Goal: Task Accomplishment & Management: Complete application form

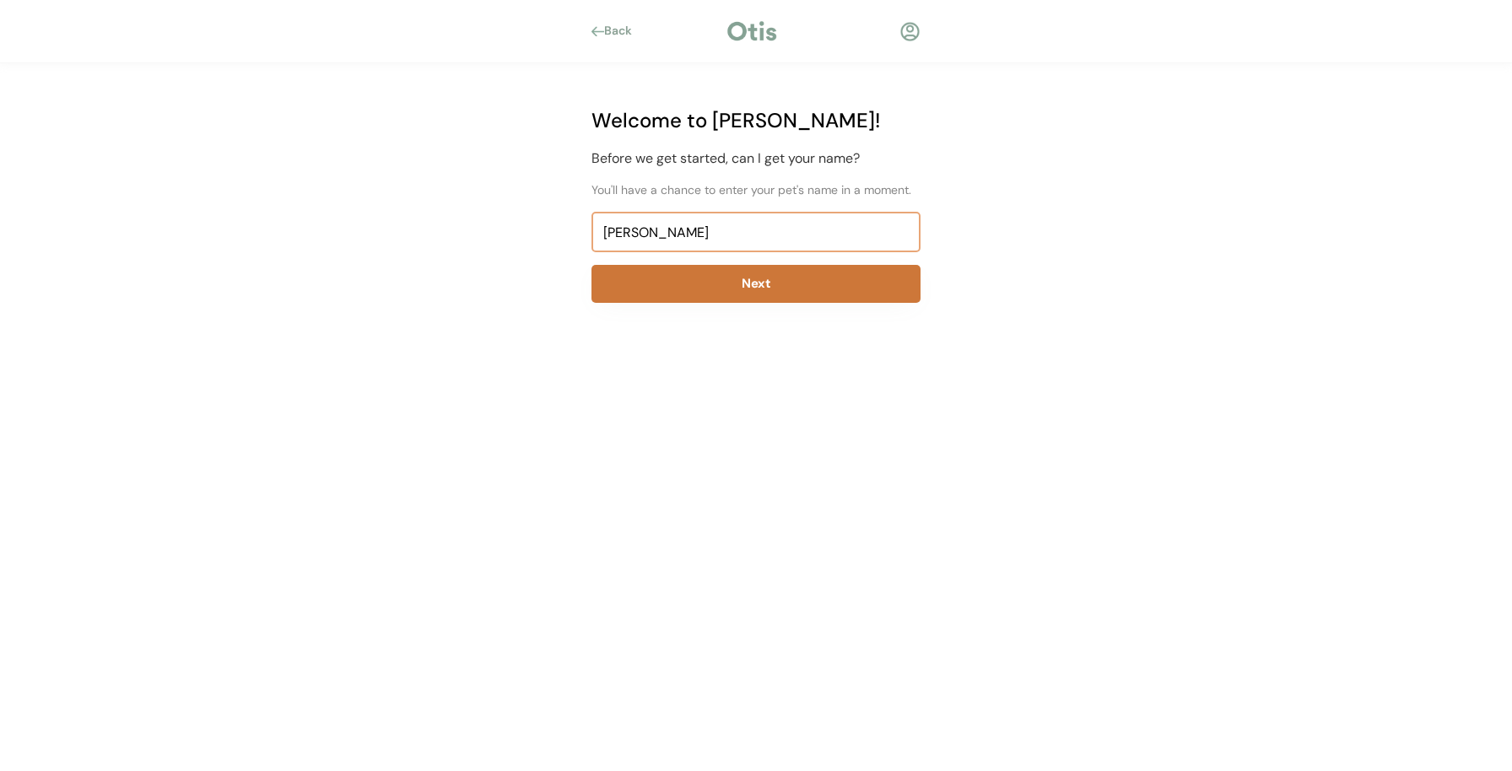
type input "[PERSON_NAME]"
click at [762, 279] on button "Next" at bounding box center [755, 284] width 329 height 38
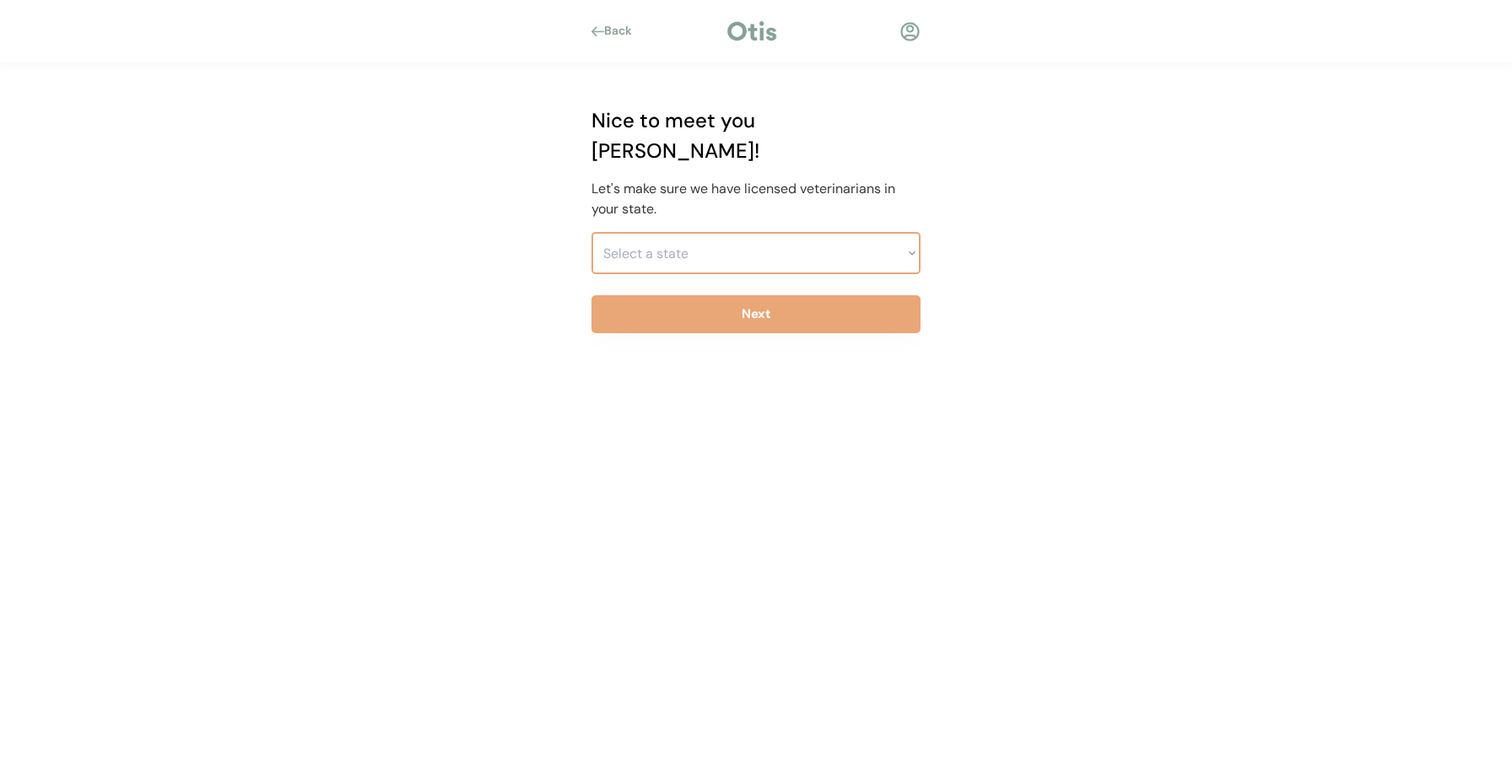
click at [780, 232] on select "Select a state [US_STATE] [US_STATE] [US_STATE] [US_STATE] [US_STATE] [US_STATE…" at bounding box center [755, 253] width 329 height 42
select select ""1348695171700984260__LOOKUP__1704914077232x348505748687823550""
click at [591, 232] on select "Select a state [US_STATE] [US_STATE] [US_STATE] [US_STATE] [US_STATE] [US_STATE…" at bounding box center [755, 253] width 329 height 42
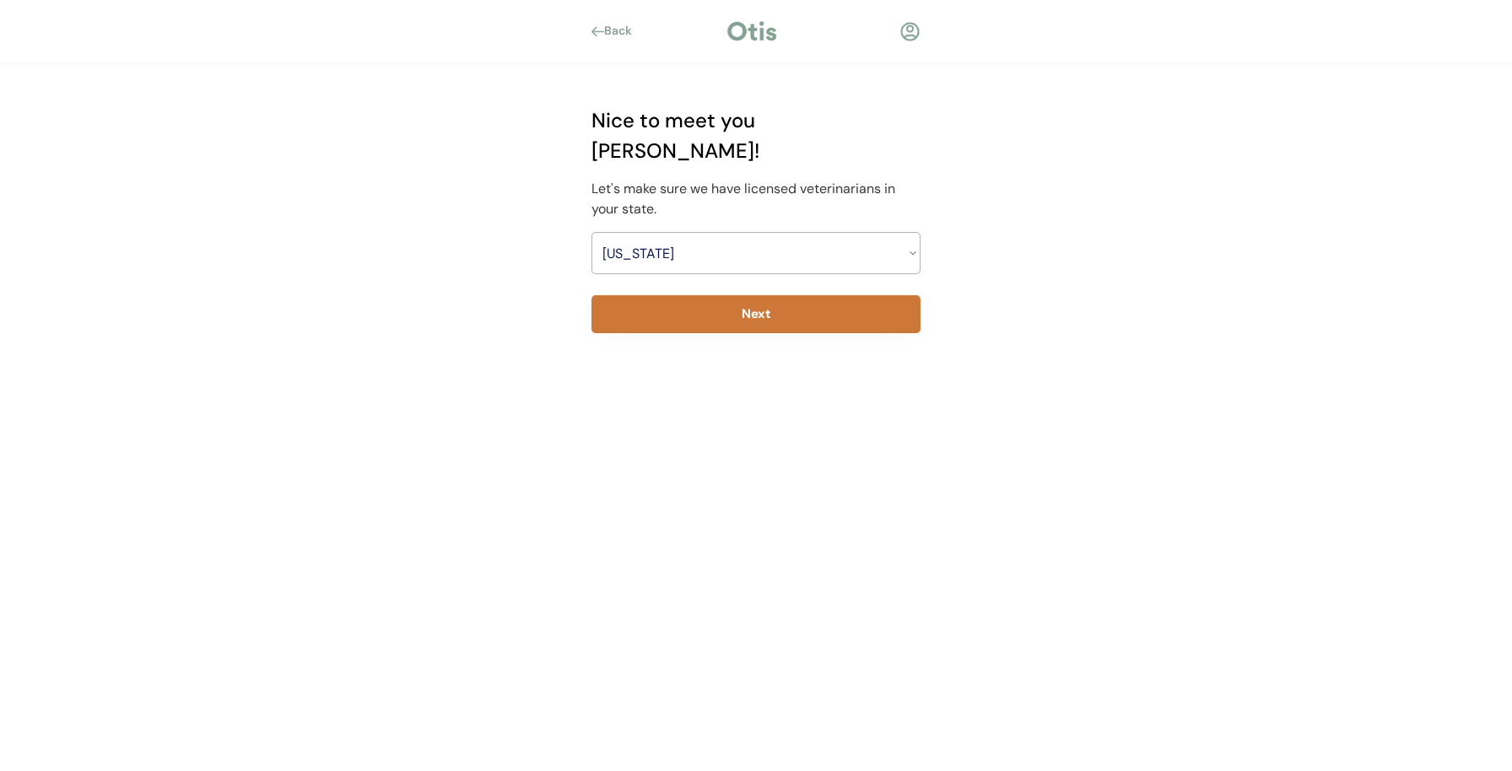
click at [789, 295] on button "Next" at bounding box center [755, 314] width 329 height 38
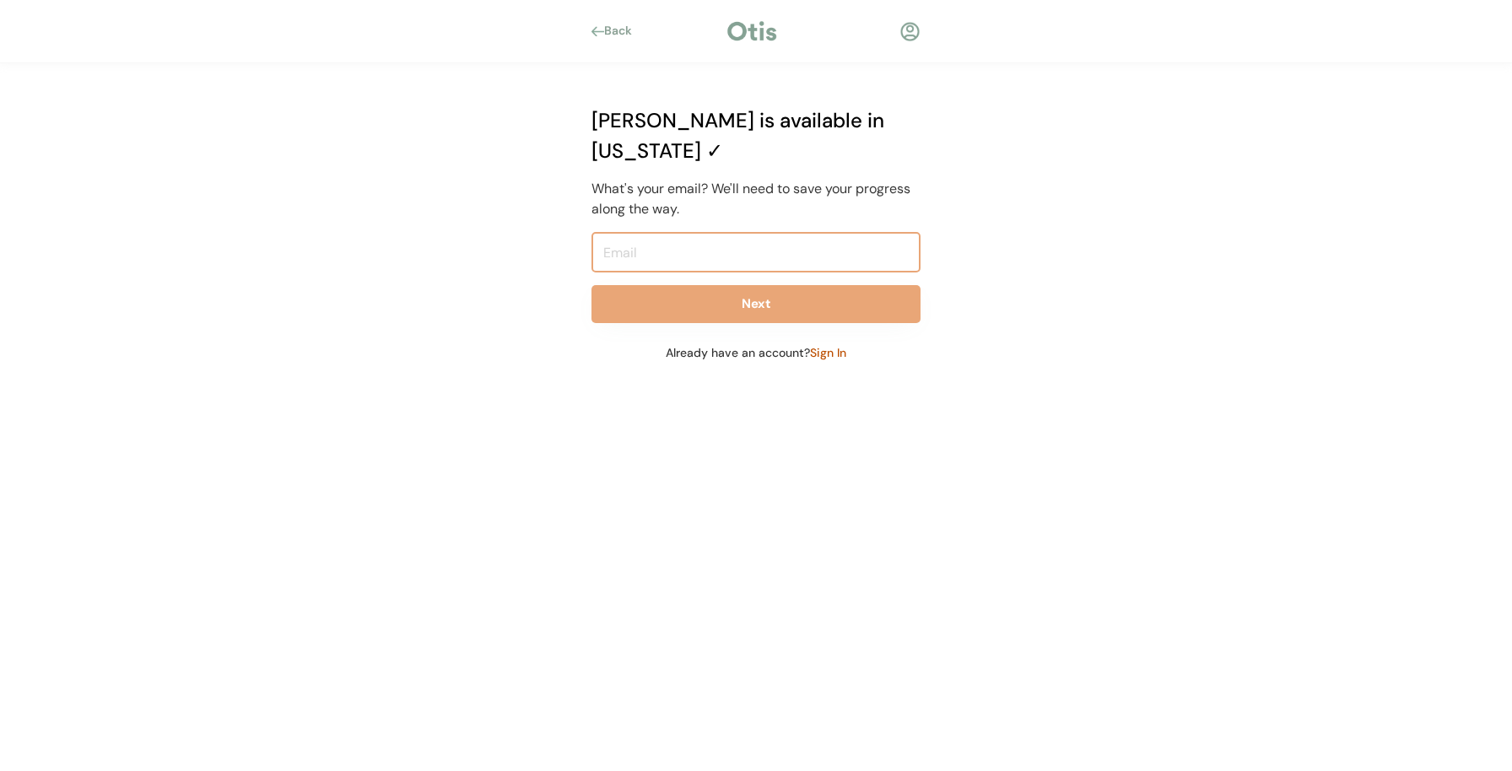
click at [762, 234] on input "email" at bounding box center [755, 252] width 329 height 40
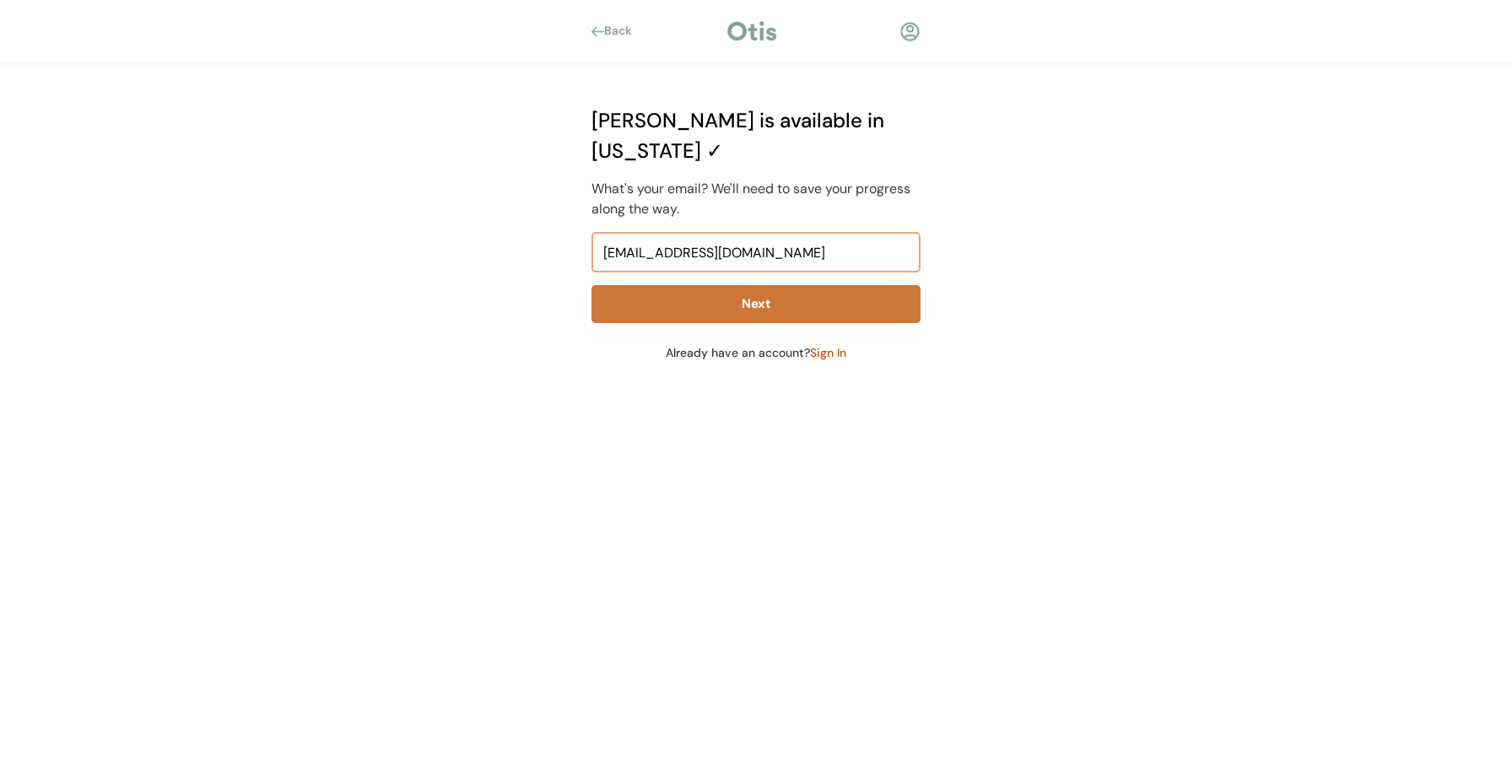
type input "[EMAIL_ADDRESS][DOMAIN_NAME]"
click at [742, 285] on button "Next" at bounding box center [755, 304] width 329 height 38
